Goal: Information Seeking & Learning: Learn about a topic

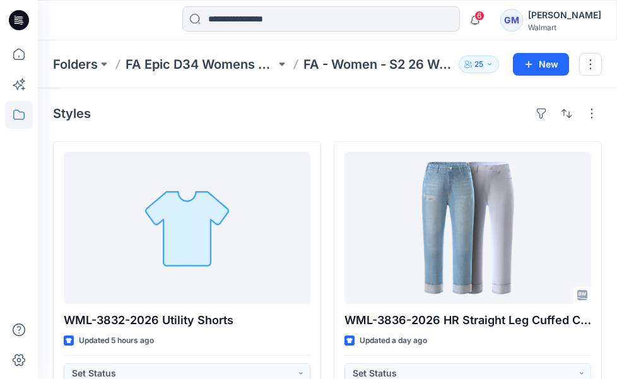
scroll to position [2885, 0]
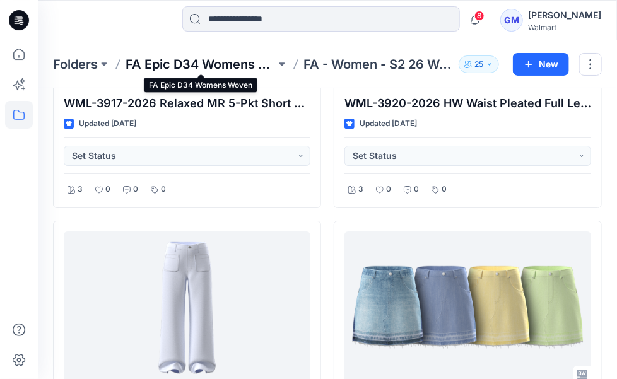
click at [229, 62] on p "FA Epic D34 Womens Woven" at bounding box center [200, 64] width 150 height 18
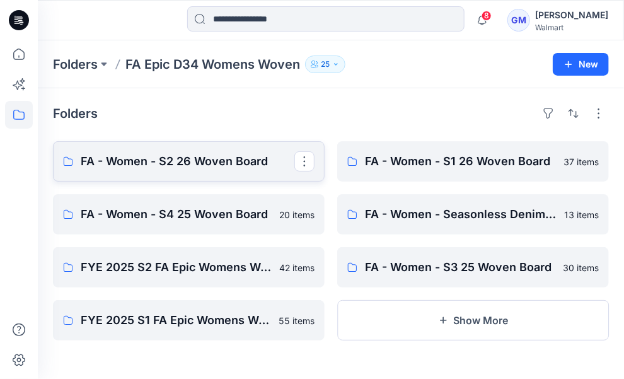
click at [190, 170] on link "FA - Women - S2 26 Woven Board" at bounding box center [189, 161] width 272 height 40
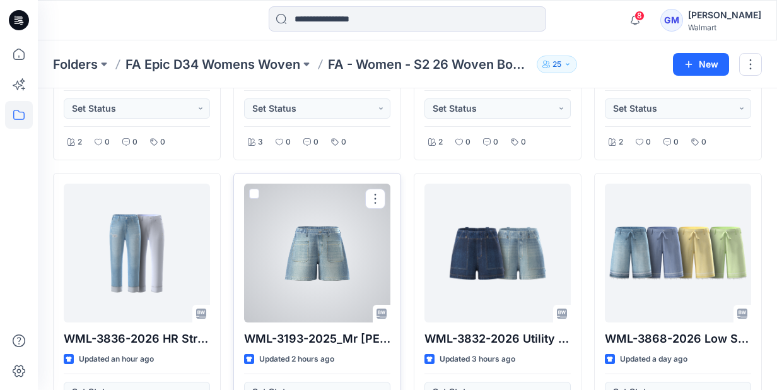
scroll to position [252, 0]
click at [315, 248] on div at bounding box center [317, 252] width 146 height 139
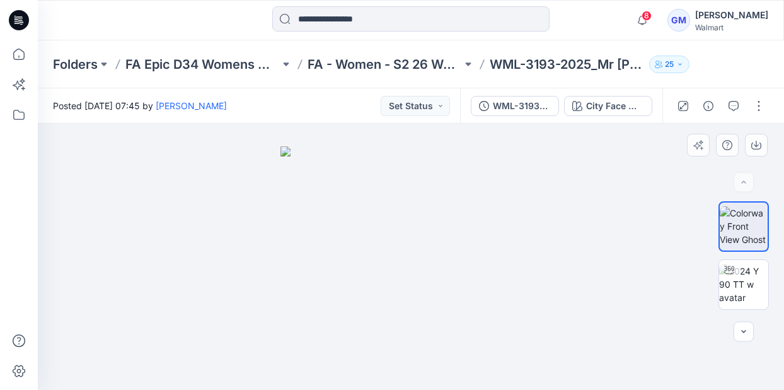
click at [98, 156] on div at bounding box center [411, 257] width 747 height 266
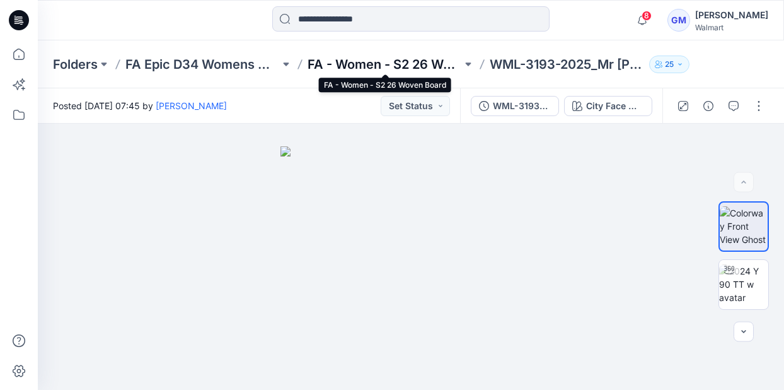
click at [359, 64] on p "FA - Women - S2 26 Woven Board" at bounding box center [385, 64] width 154 height 18
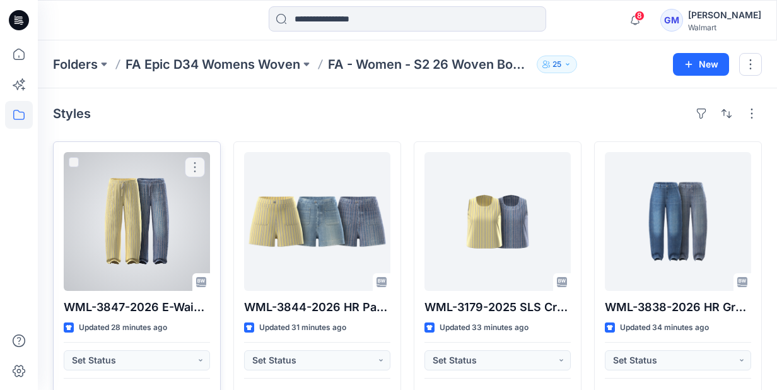
click at [129, 206] on div at bounding box center [137, 221] width 146 height 139
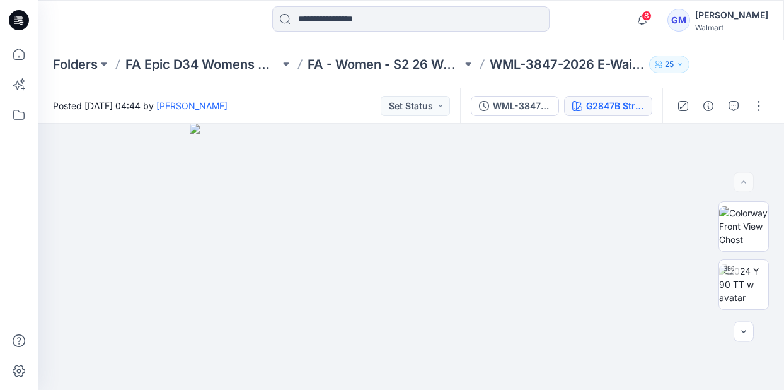
click at [616, 108] on div "G2847B Stripe" at bounding box center [615, 106] width 58 height 14
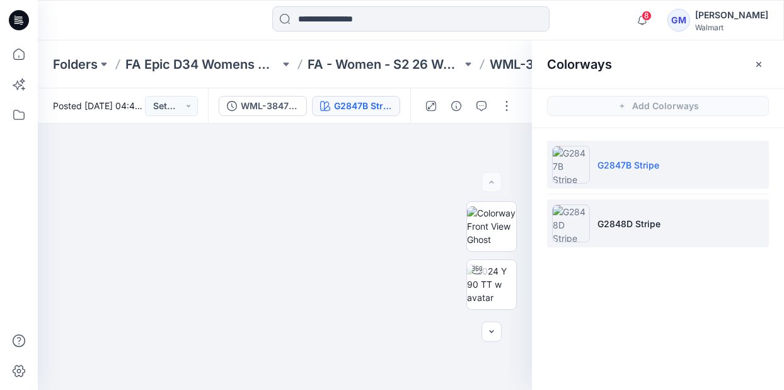
click at [616, 220] on p "G2848D Stripe" at bounding box center [629, 223] width 63 height 13
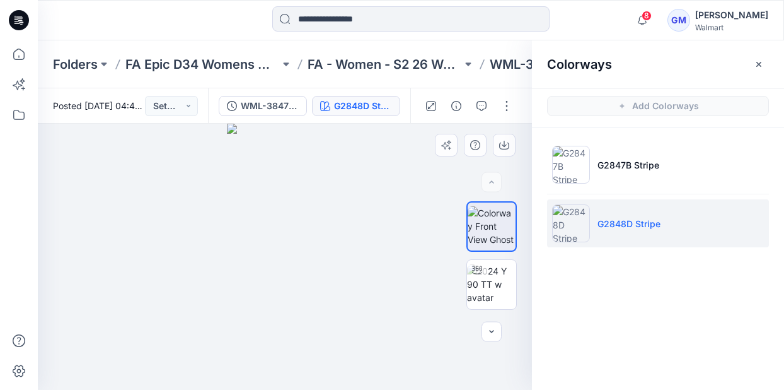
click at [421, 275] on div at bounding box center [285, 257] width 494 height 266
click at [121, 143] on div at bounding box center [285, 257] width 494 height 266
click at [368, 69] on p "FA - Women - S2 26 Woven Board" at bounding box center [385, 64] width 154 height 18
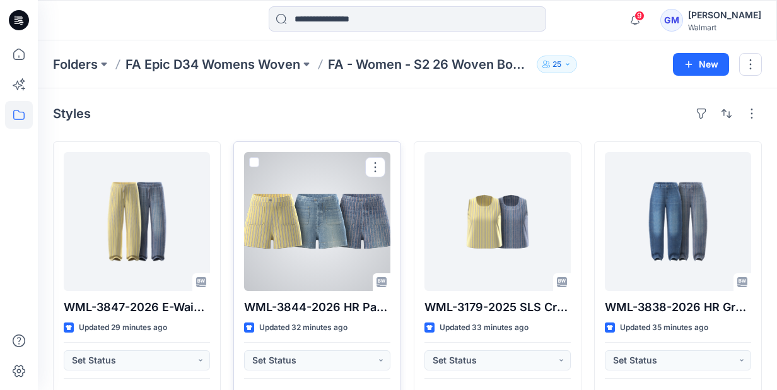
click at [304, 224] on div at bounding box center [317, 221] width 146 height 139
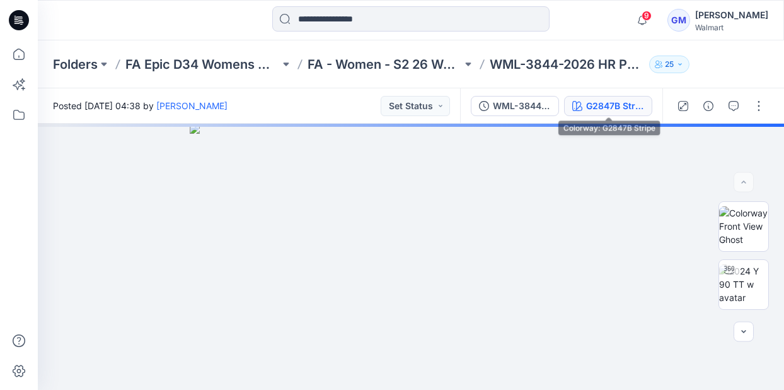
click at [616, 108] on div "G2847B Stripe" at bounding box center [615, 106] width 58 height 14
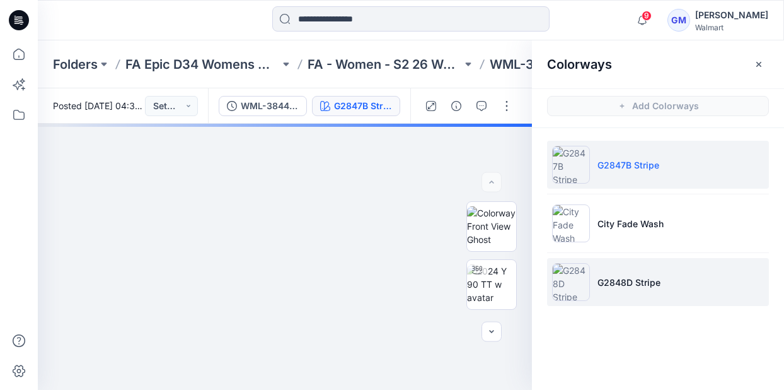
click at [616, 285] on p "G2848D Stripe" at bounding box center [629, 282] width 63 height 13
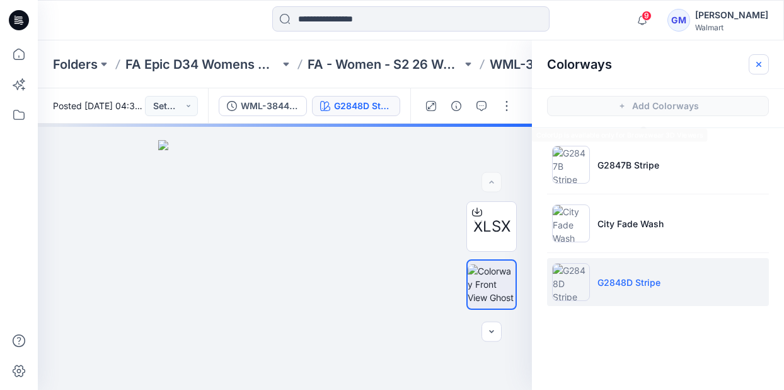
click at [616, 65] on icon "button" at bounding box center [759, 64] width 4 height 4
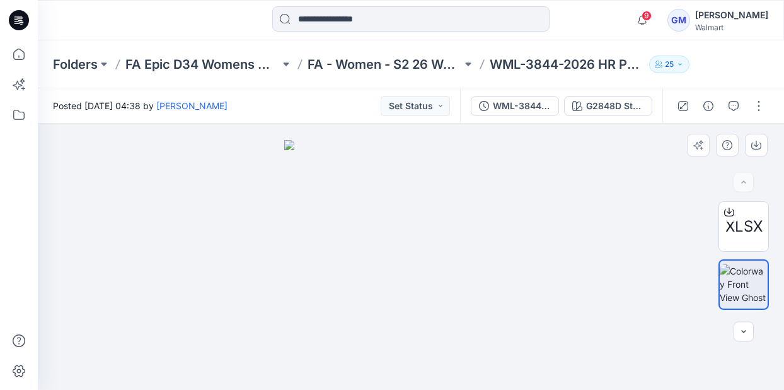
click at [187, 234] on div at bounding box center [411, 257] width 747 height 266
click at [414, 67] on p "FA - Women - S2 26 Woven Board" at bounding box center [385, 64] width 154 height 18
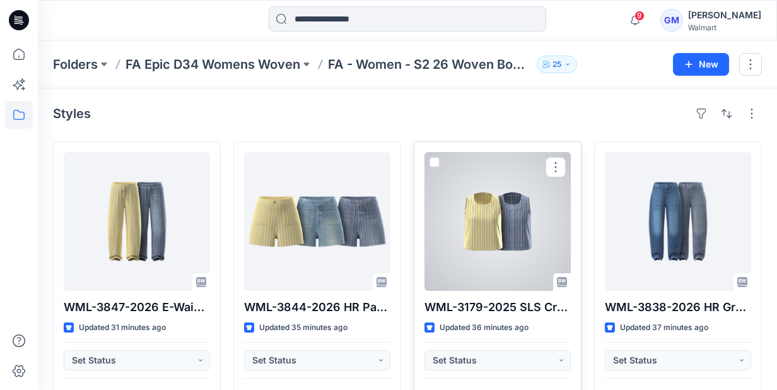
click at [455, 161] on div at bounding box center [497, 221] width 146 height 139
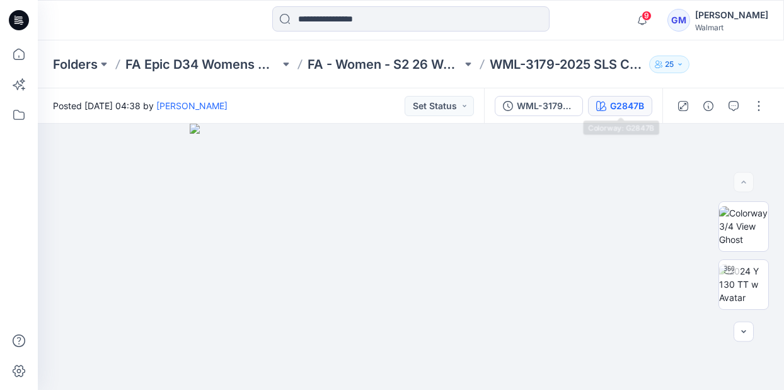
click at [616, 103] on div "G2847B" at bounding box center [627, 106] width 34 height 14
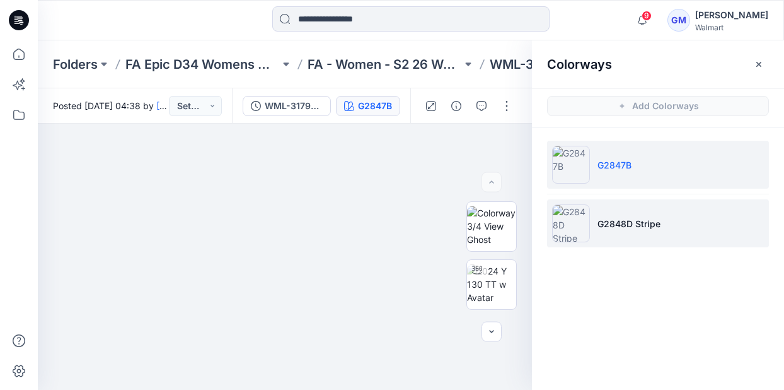
click at [607, 235] on li "G2848D Stripe" at bounding box center [658, 223] width 222 height 48
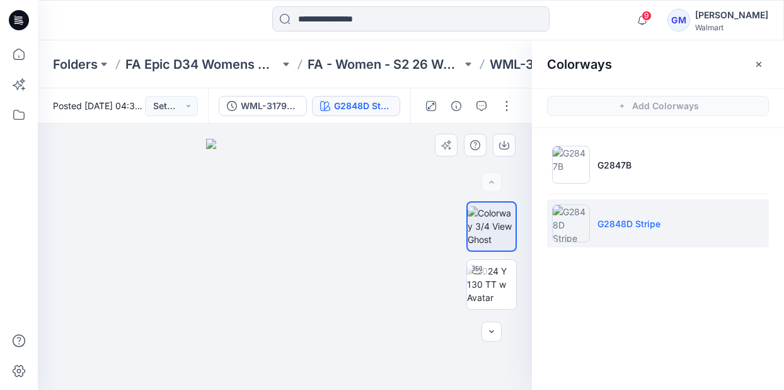
click at [243, 202] on img at bounding box center [285, 264] width 158 height 251
click at [350, 60] on p "FA - Women - S2 26 Woven Board" at bounding box center [385, 64] width 154 height 18
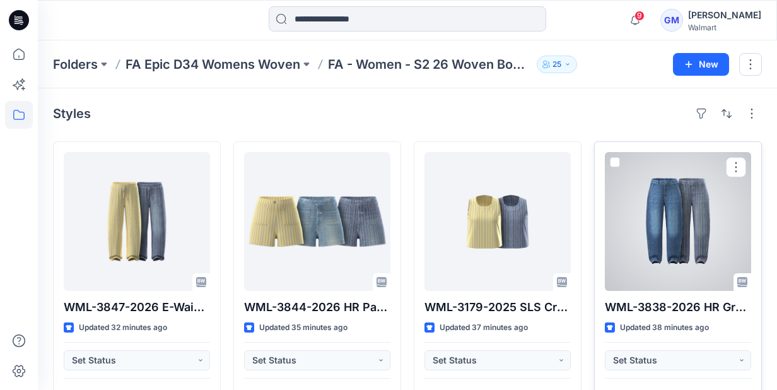
click at [616, 194] on div at bounding box center [678, 221] width 146 height 139
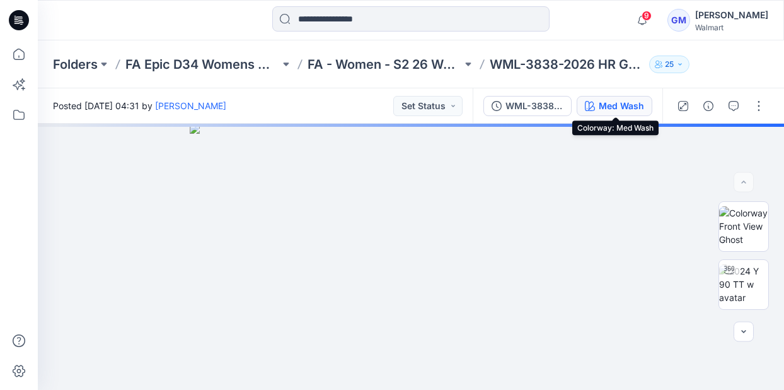
click at [616, 103] on div "Med Wash" at bounding box center [621, 106] width 45 height 14
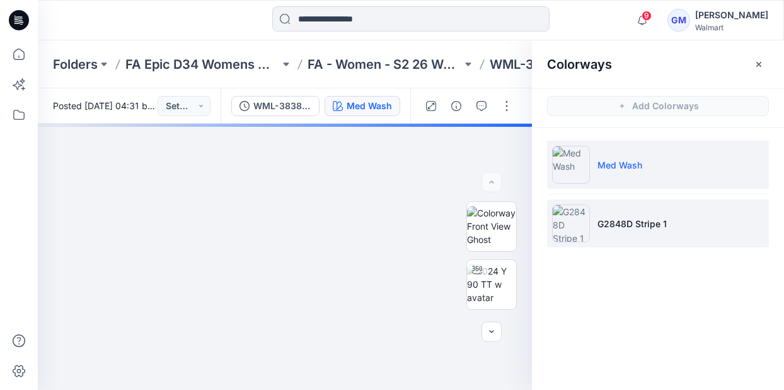
click at [602, 215] on li "G2848D Stripe 1" at bounding box center [658, 223] width 222 height 48
